Goal: Task Accomplishment & Management: Use online tool/utility

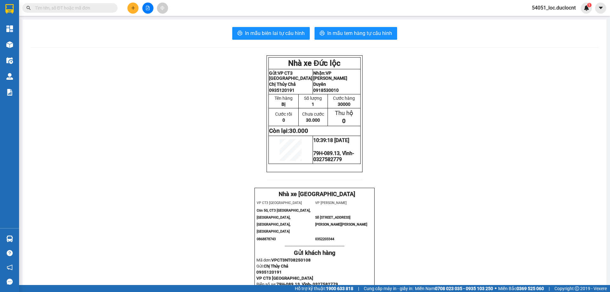
click at [133, 9] on icon "plus" at bounding box center [133, 8] width 4 height 4
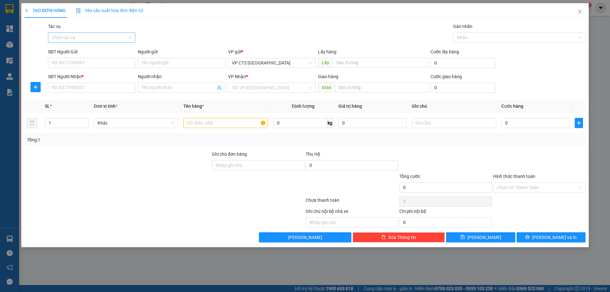
click at [106, 38] on input "Tác vụ" at bounding box center [89, 38] width 75 height 10
click at [99, 60] on div "Nhập hàng kho nhận" at bounding box center [92, 60] width 80 height 7
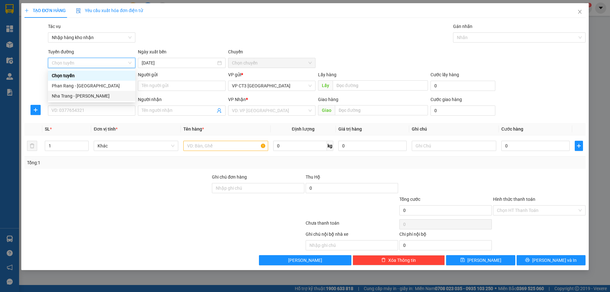
click at [93, 99] on div "Nha Trang - [PERSON_NAME]" at bounding box center [92, 96] width 80 height 7
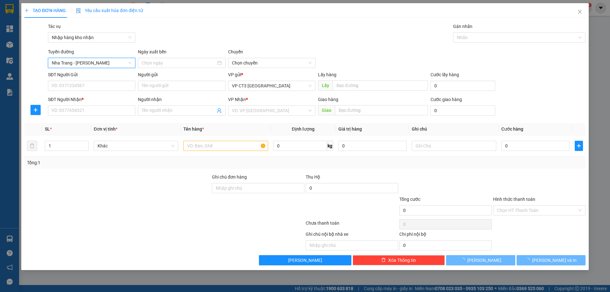
type input "[DATE]"
click at [176, 63] on input "[DATE]" at bounding box center [179, 62] width 74 height 7
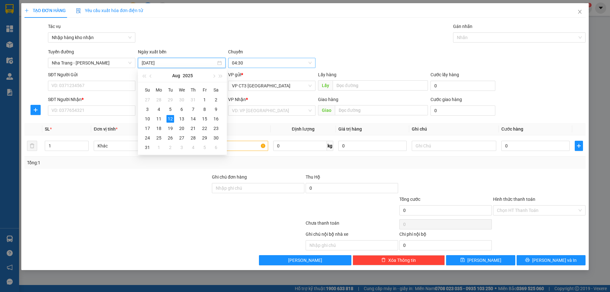
click at [260, 64] on span "04:30" at bounding box center [272, 63] width 80 height 10
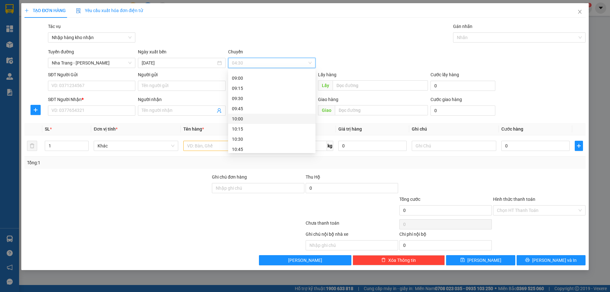
scroll to position [254, 0]
click at [253, 136] on div "12:00" at bounding box center [272, 136] width 80 height 7
